Goal: Manage account settings

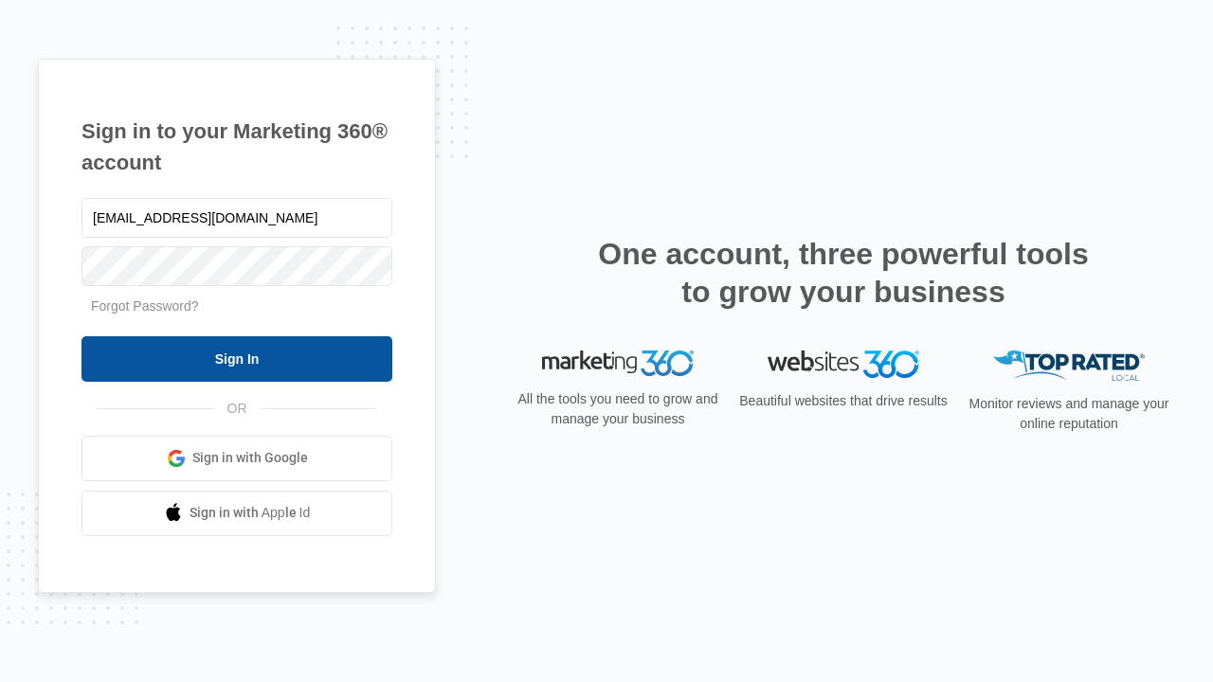
click at [237, 358] on input "Sign In" at bounding box center [236, 358] width 311 height 45
